Goal: Task Accomplishment & Management: Manage account settings

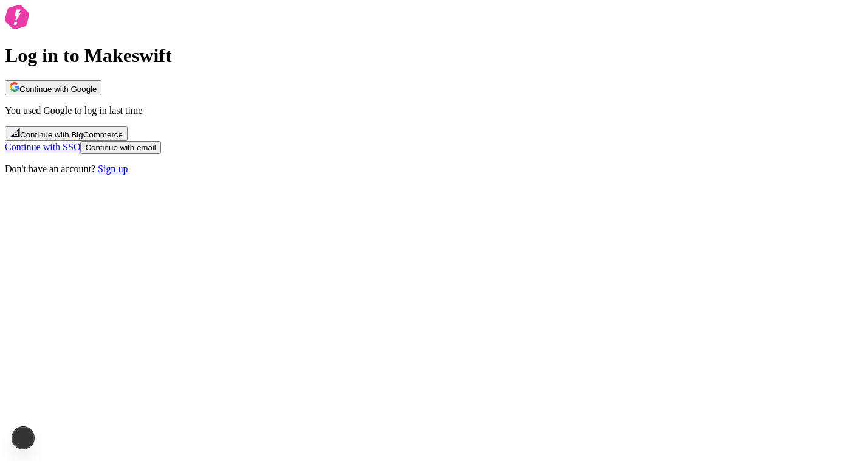
click at [156, 152] on span "Continue with email" at bounding box center [120, 147] width 71 height 9
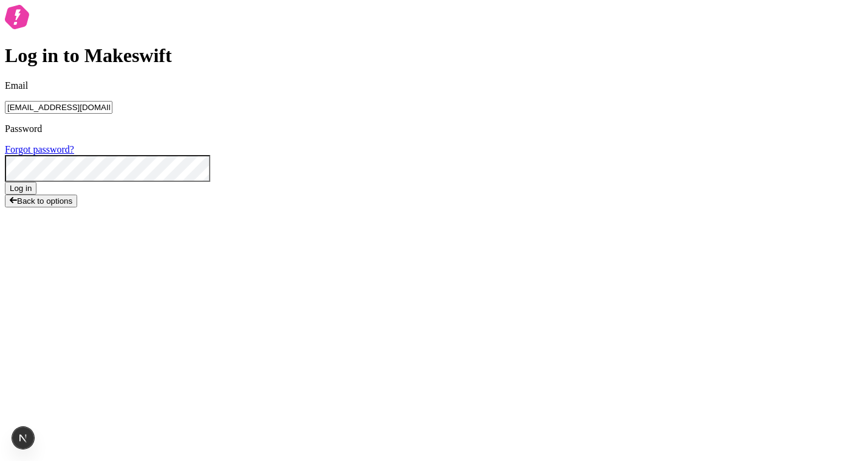
type input "[EMAIL_ADDRESS][DOMAIN_NAME]"
click at [5, 182] on button "Log in" at bounding box center [21, 188] width 32 height 13
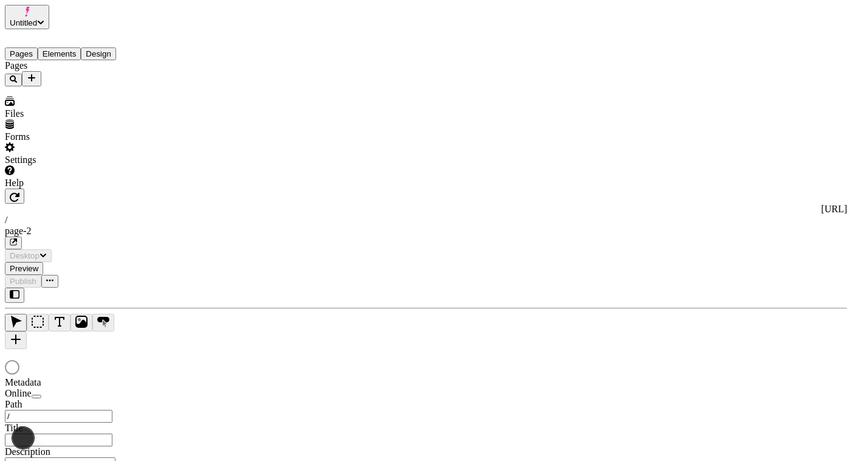
type input "/page-2"
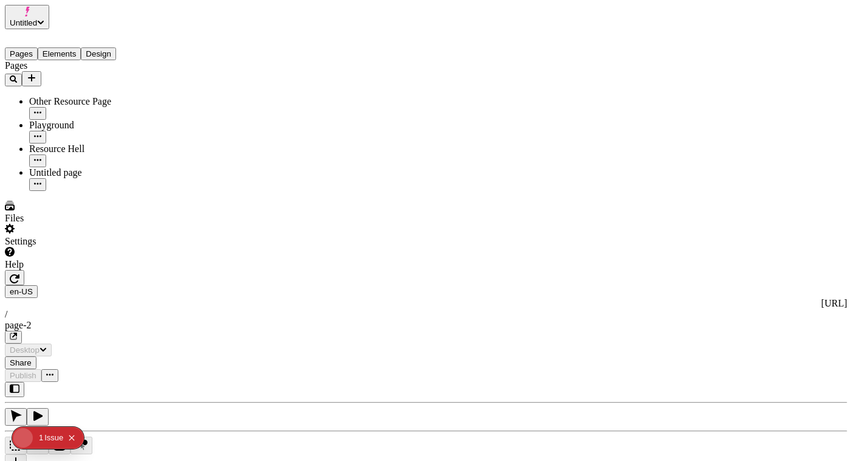
type input "/page-2"
click at [37, 18] on span "Untitled" at bounding box center [23, 22] width 27 height 9
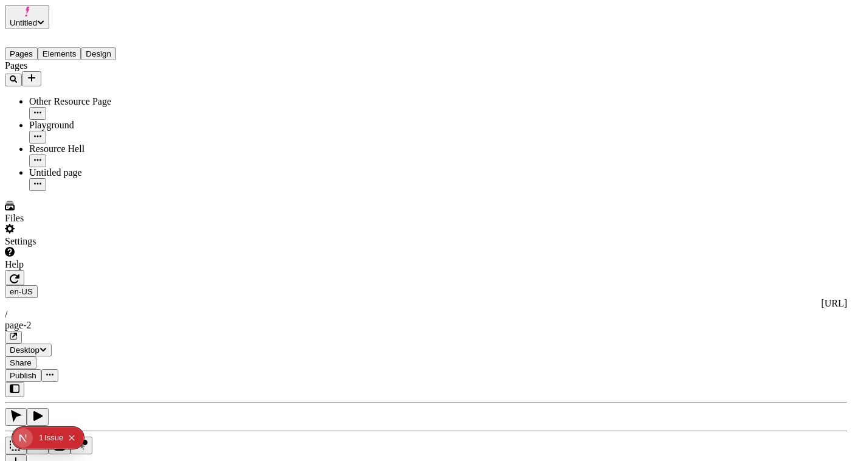
click at [100, 224] on div "Files" at bounding box center [78, 212] width 146 height 23
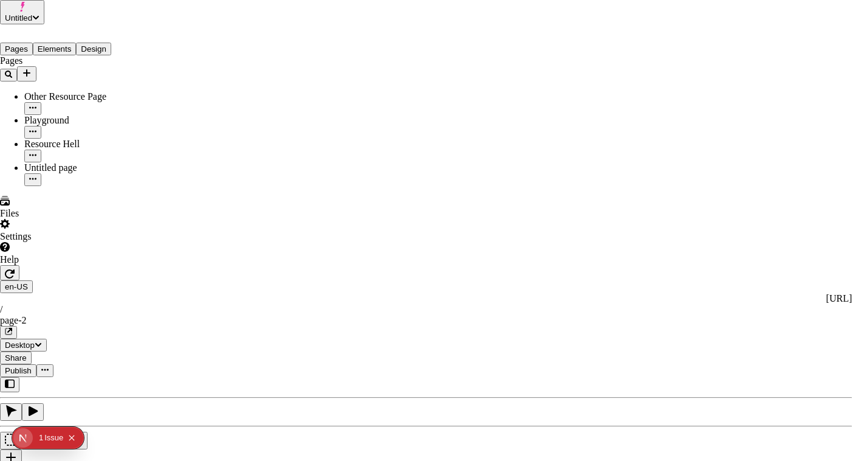
click at [348, 188] on div "Delete" at bounding box center [326, 199] width 43 height 23
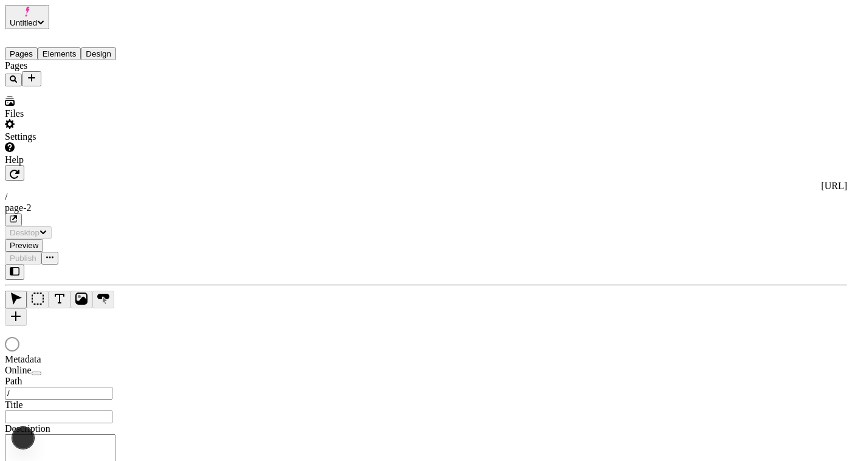
type input "/page-2"
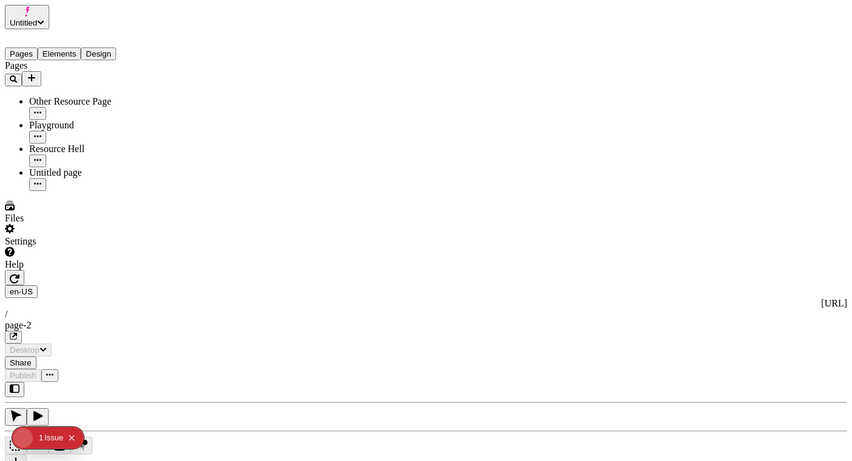
type input "/page-2"
click at [85, 224] on div "Files" at bounding box center [78, 212] width 146 height 23
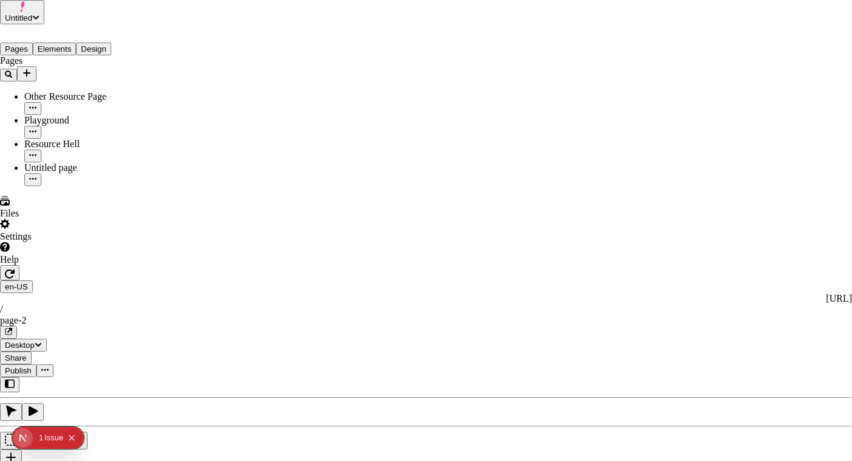
drag, startPoint x: 325, startPoint y: 81, endPoint x: 283, endPoint y: 38, distance: 59.8
type input "Site files"
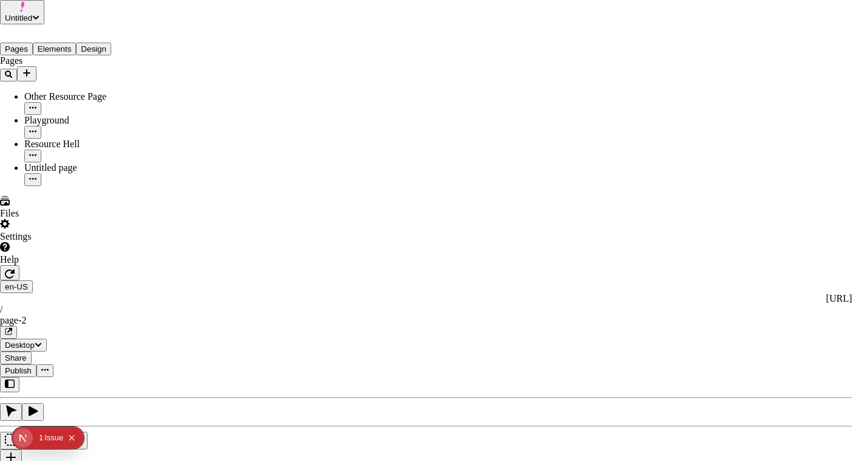
click at [338, 210] on span "Move to" at bounding box center [321, 215] width 33 height 10
click at [360, 153] on div "Untitled" at bounding box center [349, 147] width 108 height 11
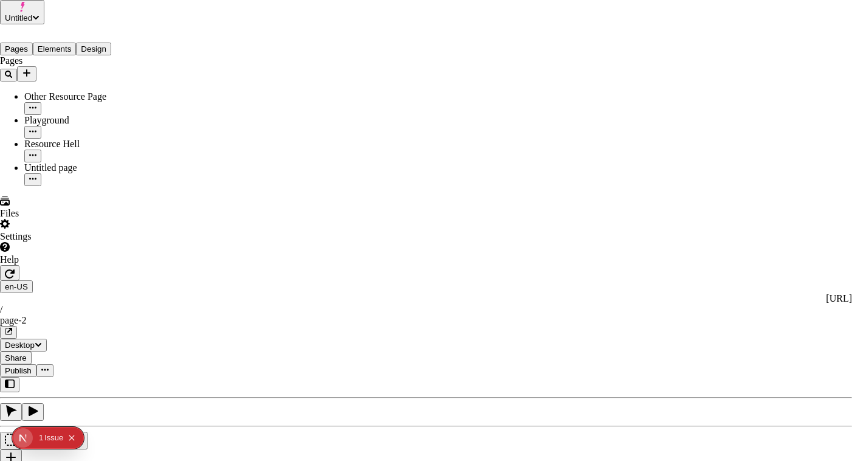
drag, startPoint x: 339, startPoint y: 112, endPoint x: 288, endPoint y: 41, distance: 87.1
type input "Site files"
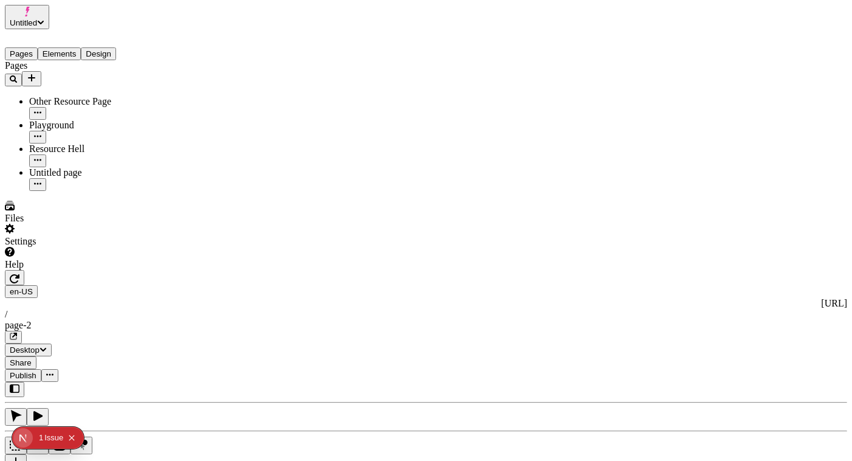
click at [37, 18] on span "Untitled" at bounding box center [23, 22] width 27 height 9
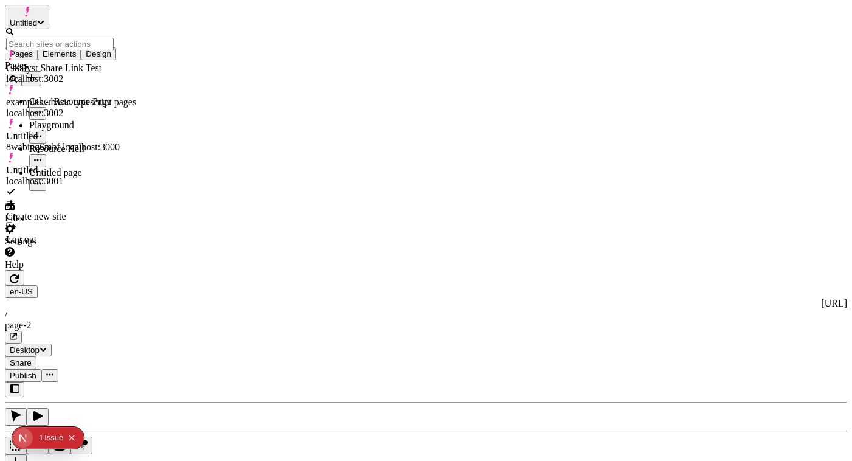
click at [83, 191] on div "Pages Other Resource Page Playground Resource Hell Untitled page" at bounding box center [78, 125] width 146 height 131
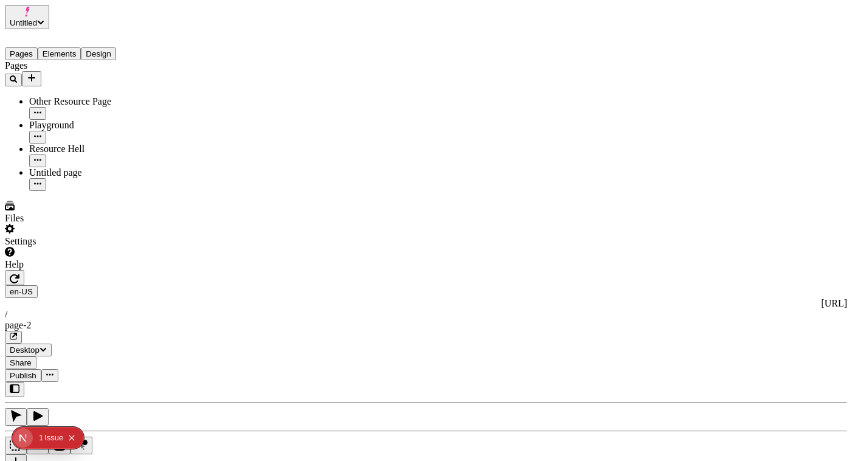
click at [94, 247] on div "Settings" at bounding box center [78, 235] width 146 height 23
